Goal: Task Accomplishment & Management: Use online tool/utility

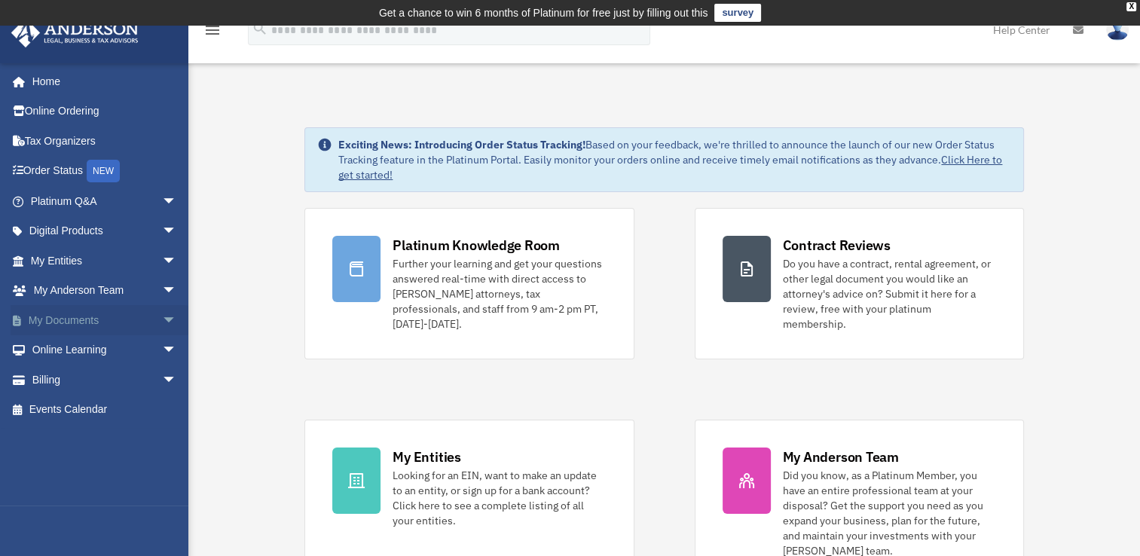
click at [60, 315] on link "My Documents arrow_drop_down" at bounding box center [105, 320] width 189 height 30
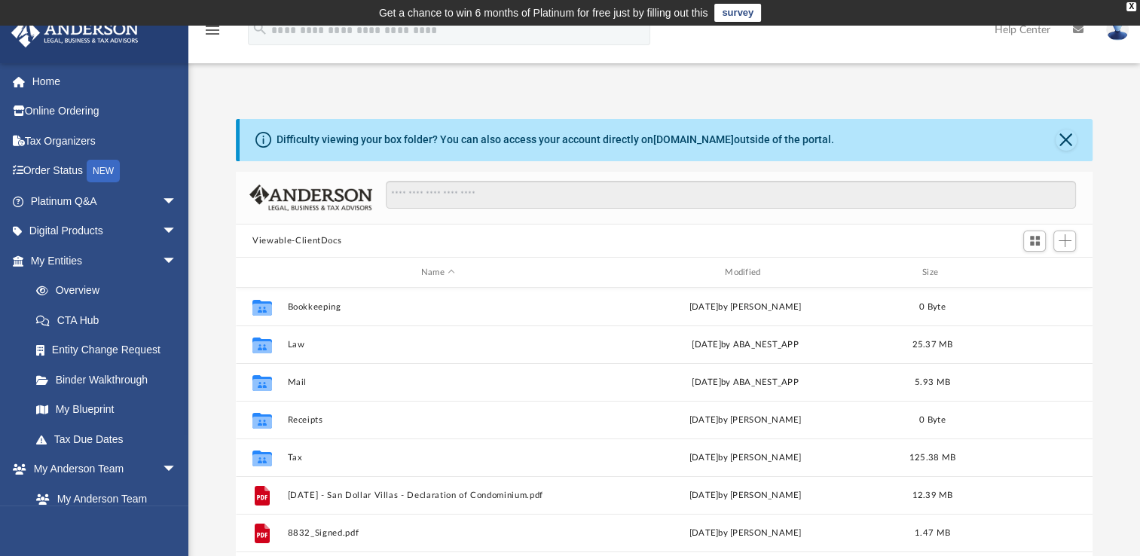
scroll to position [331, 844]
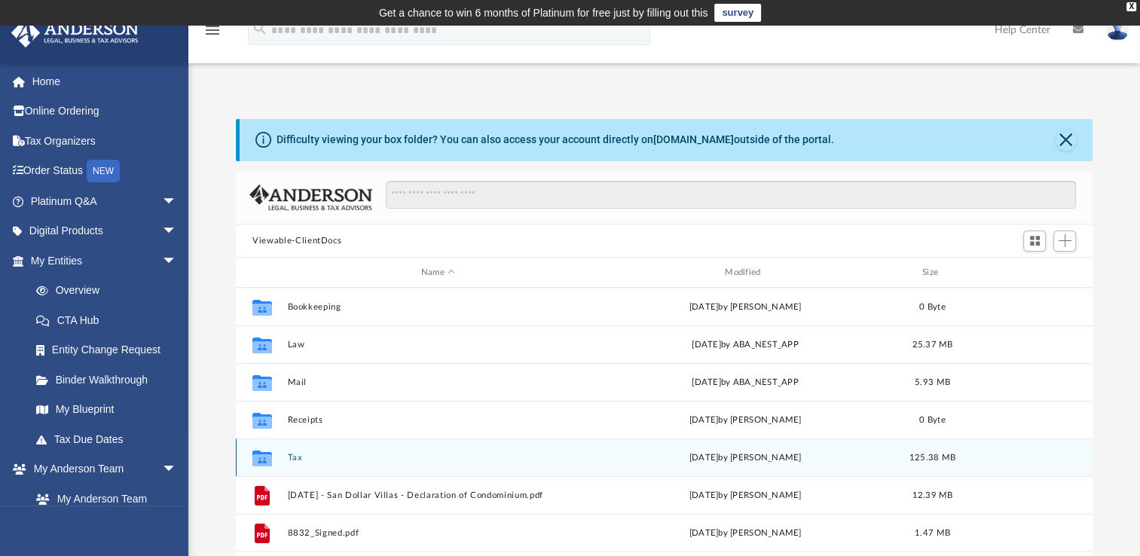
click at [298, 455] on button "Tax" at bounding box center [438, 458] width 301 height 10
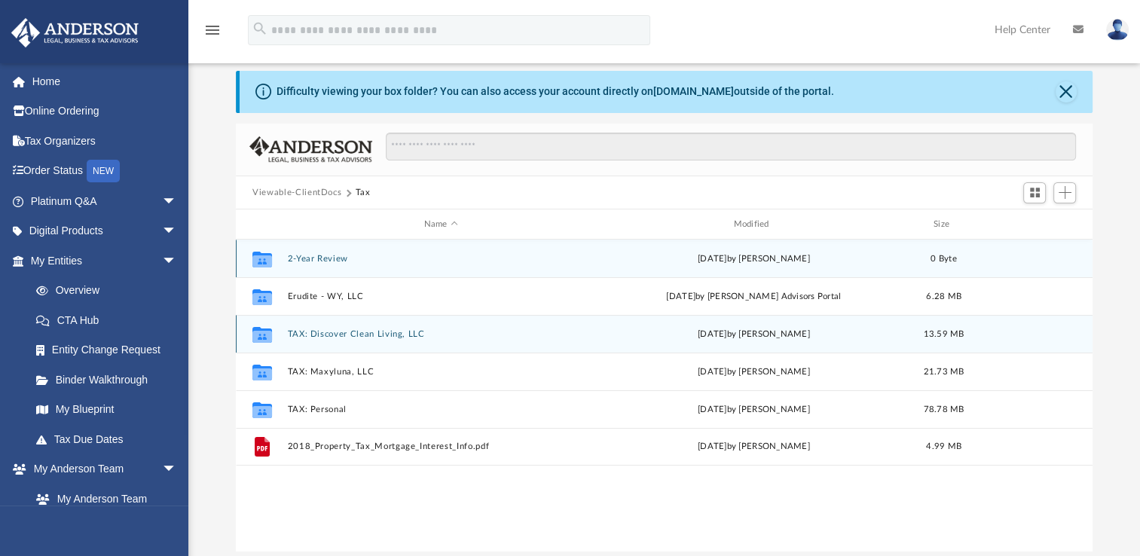
scroll to position [75, 0]
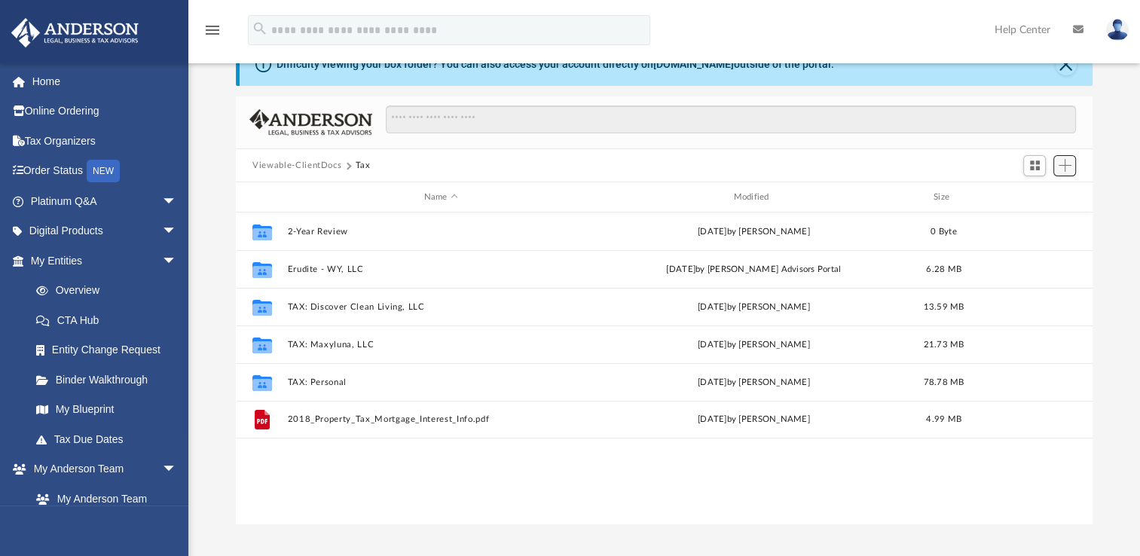
click at [1064, 162] on span "Add" at bounding box center [1065, 165] width 13 height 13
click at [1031, 191] on li "Upload" at bounding box center [1044, 196] width 48 height 16
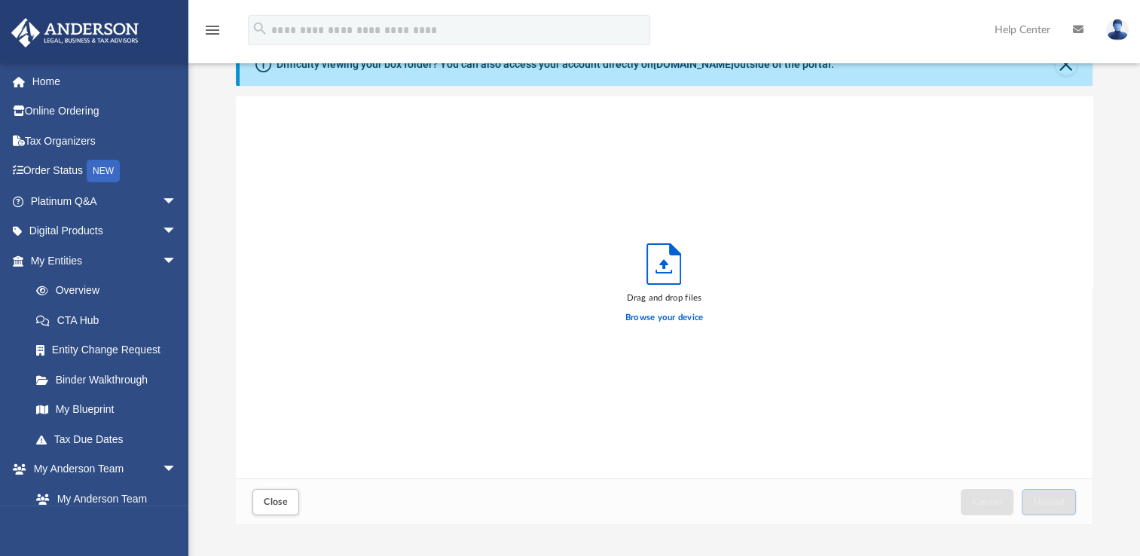
scroll to position [371, 844]
click at [651, 313] on label "Browse your device" at bounding box center [665, 318] width 78 height 14
click at [0, 0] on input "Browse your device" at bounding box center [0, 0] width 0 height 0
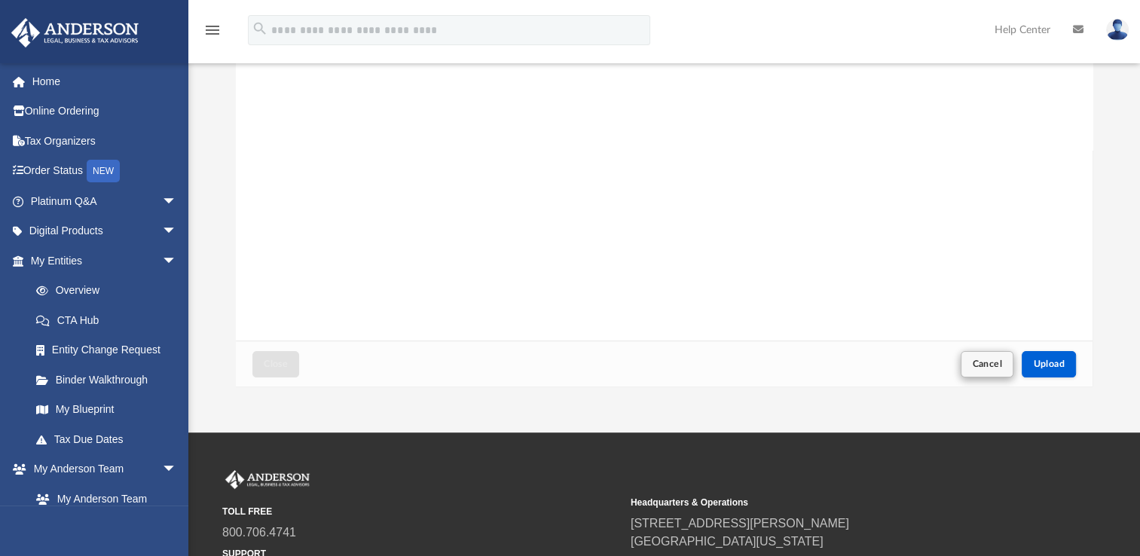
scroll to position [226, 0]
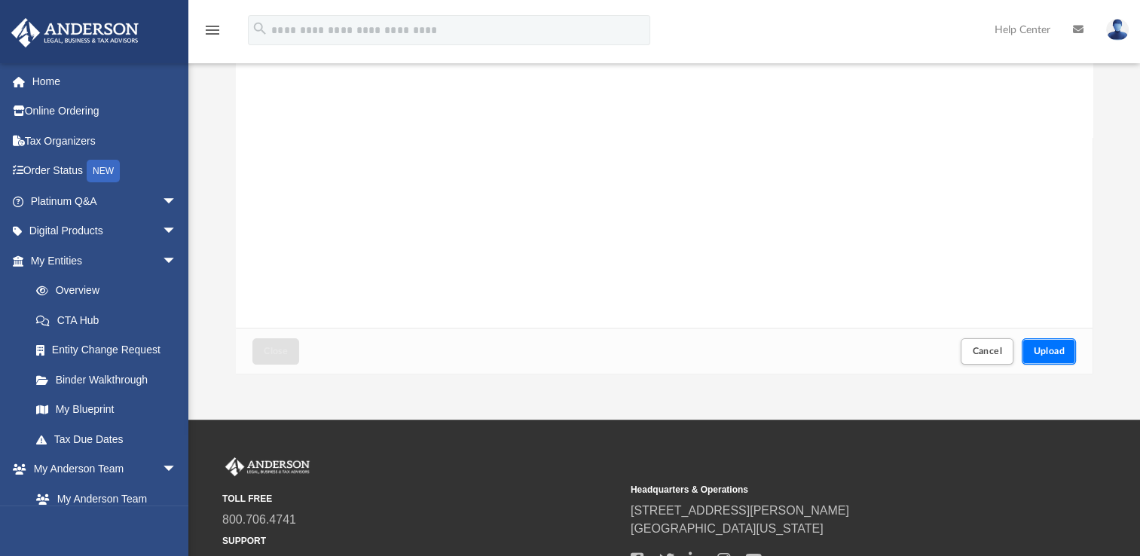
click at [1051, 356] on button "Upload" at bounding box center [1049, 351] width 54 height 26
